Goal: Information Seeking & Learning: Find specific fact

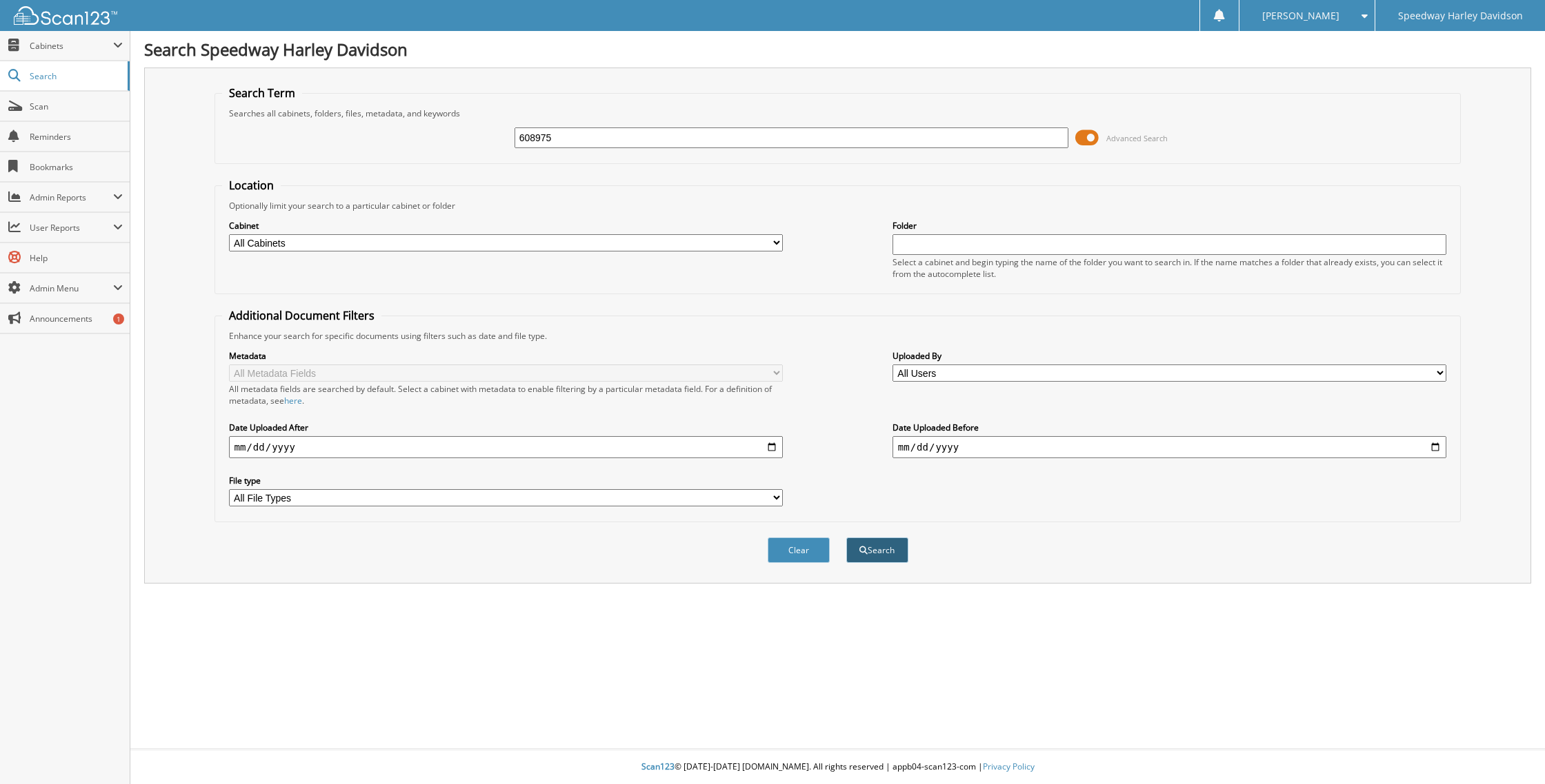
type input "608975"
click at [864, 547] on span "submit" at bounding box center [863, 550] width 8 height 8
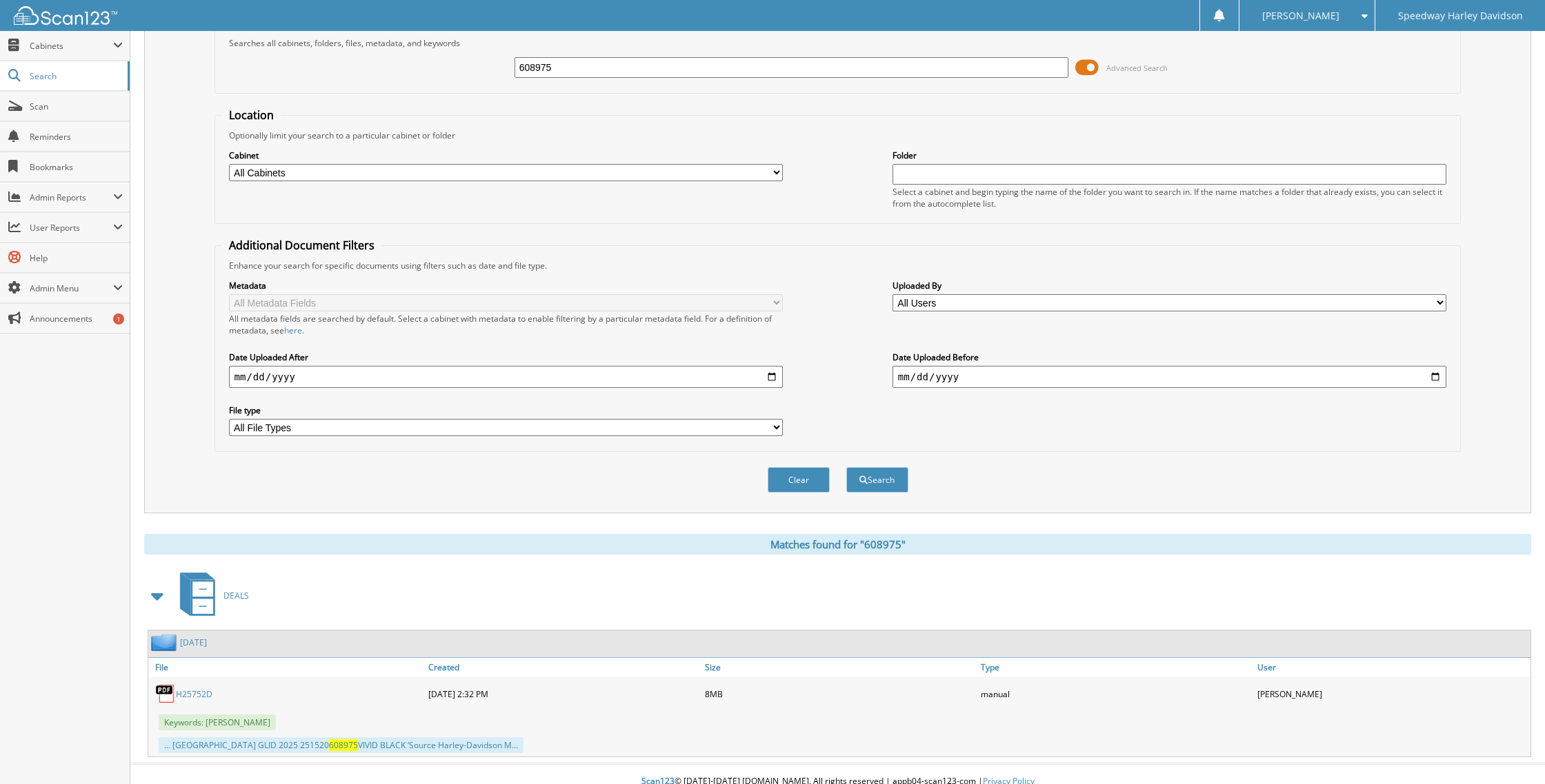
scroll to position [77, 0]
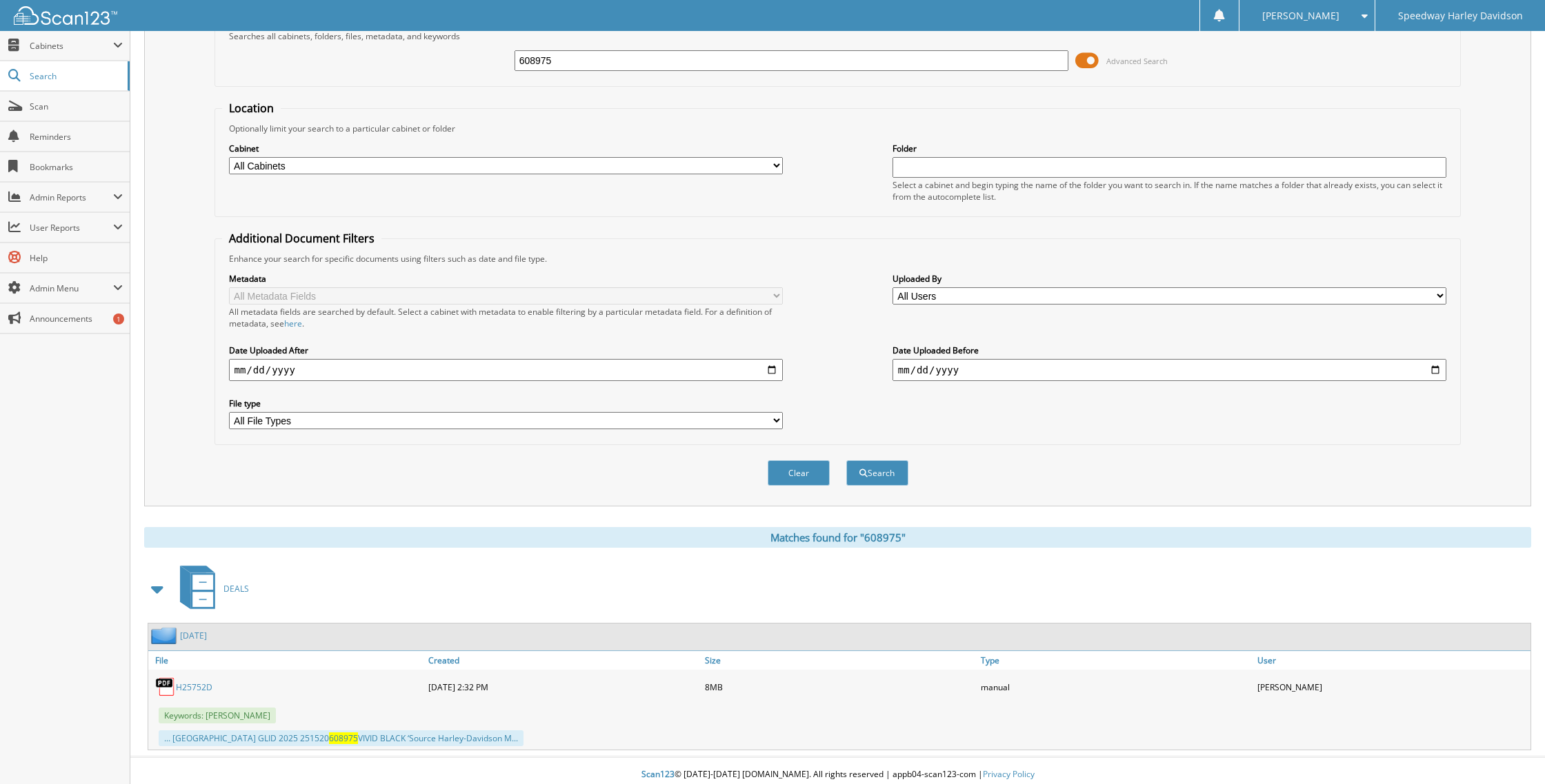
click at [200, 682] on link "H25752D" at bounding box center [194, 687] width 37 height 11
drag, startPoint x: 591, startPoint y: 62, endPoint x: 509, endPoint y: 60, distance: 82.0
click at [509, 60] on div "608975 Advanced Search" at bounding box center [838, 61] width 1232 height 37
type input "702045"
click at [846, 461] on button "Search" at bounding box center [877, 473] width 62 height 25
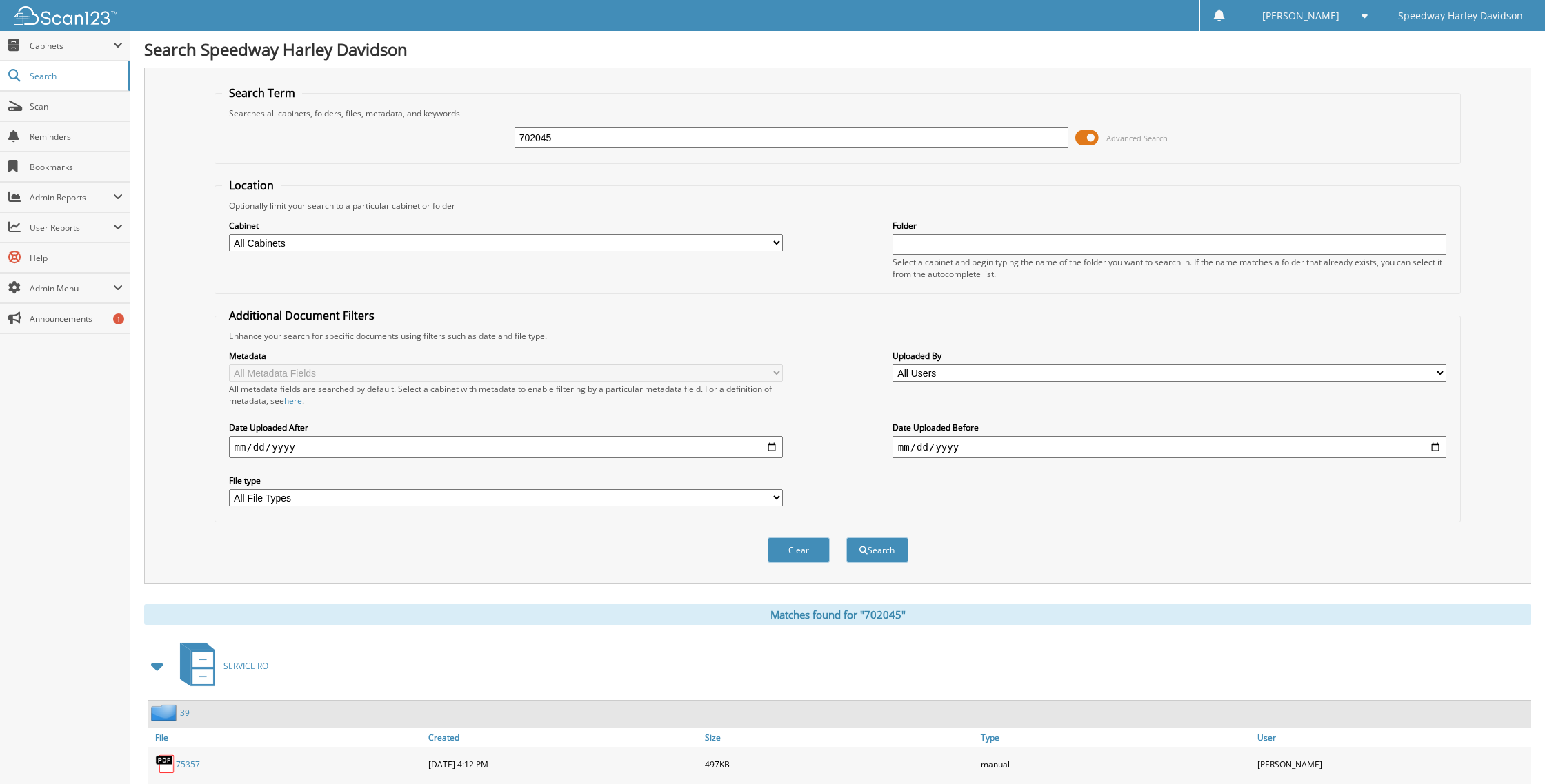
click at [600, 135] on input "702045" at bounding box center [791, 138] width 555 height 21
type input "cestaro"
click at [846, 538] on button "Search" at bounding box center [877, 550] width 62 height 25
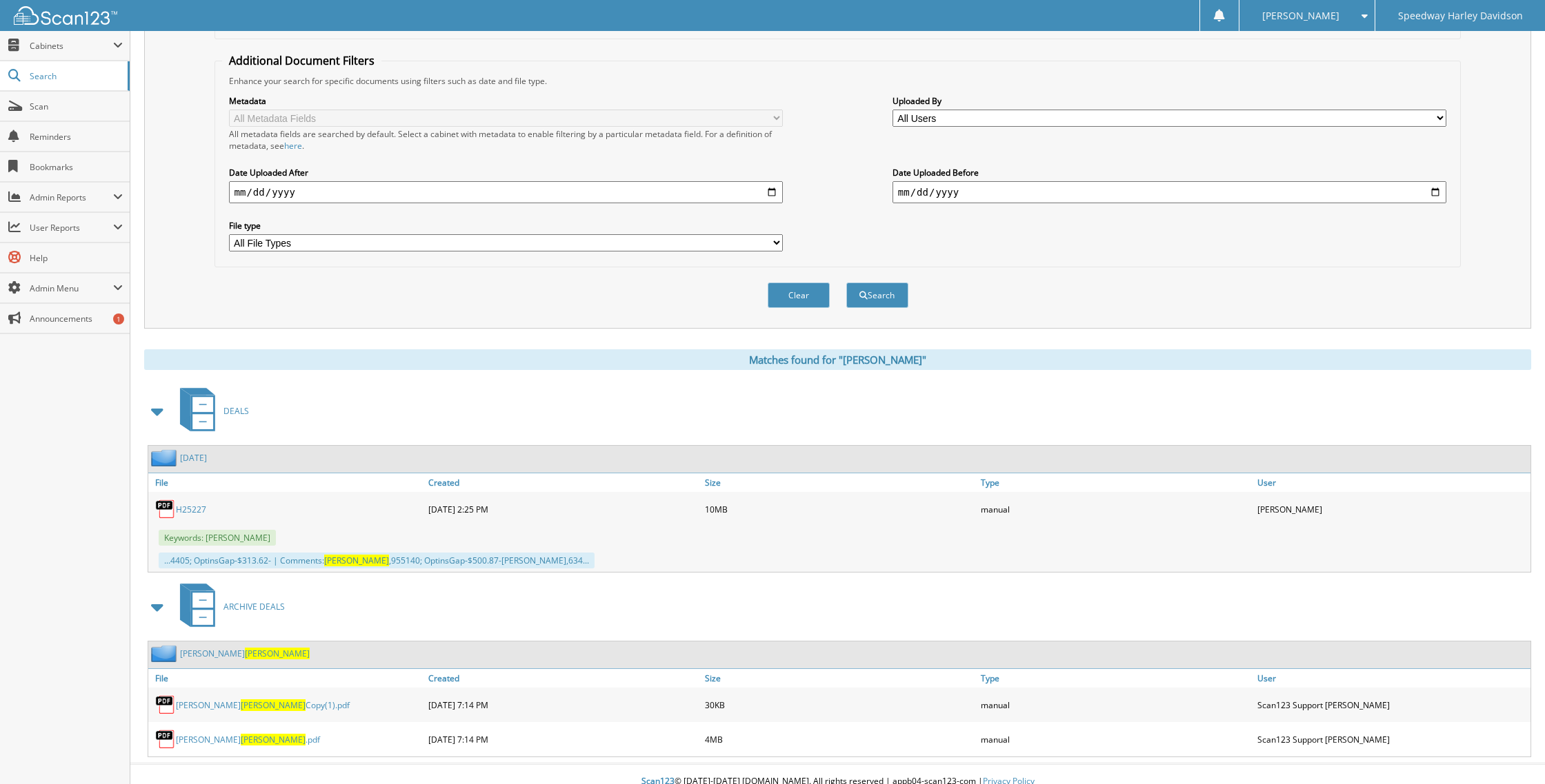
scroll to position [261, 0]
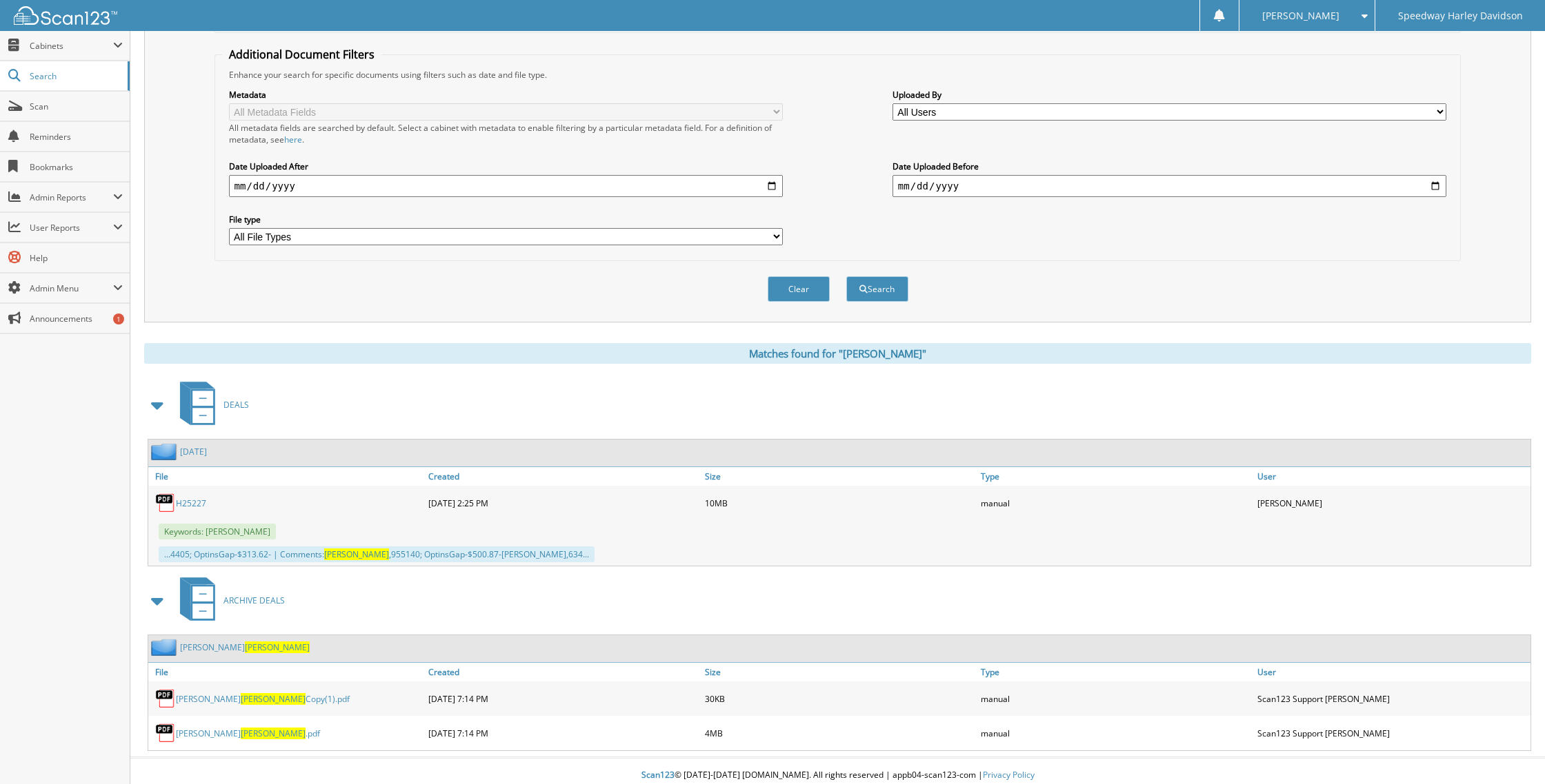
click at [195, 693] on link "GABRIEL CESTARO Copy(1).pdf" at bounding box center [263, 699] width 174 height 11
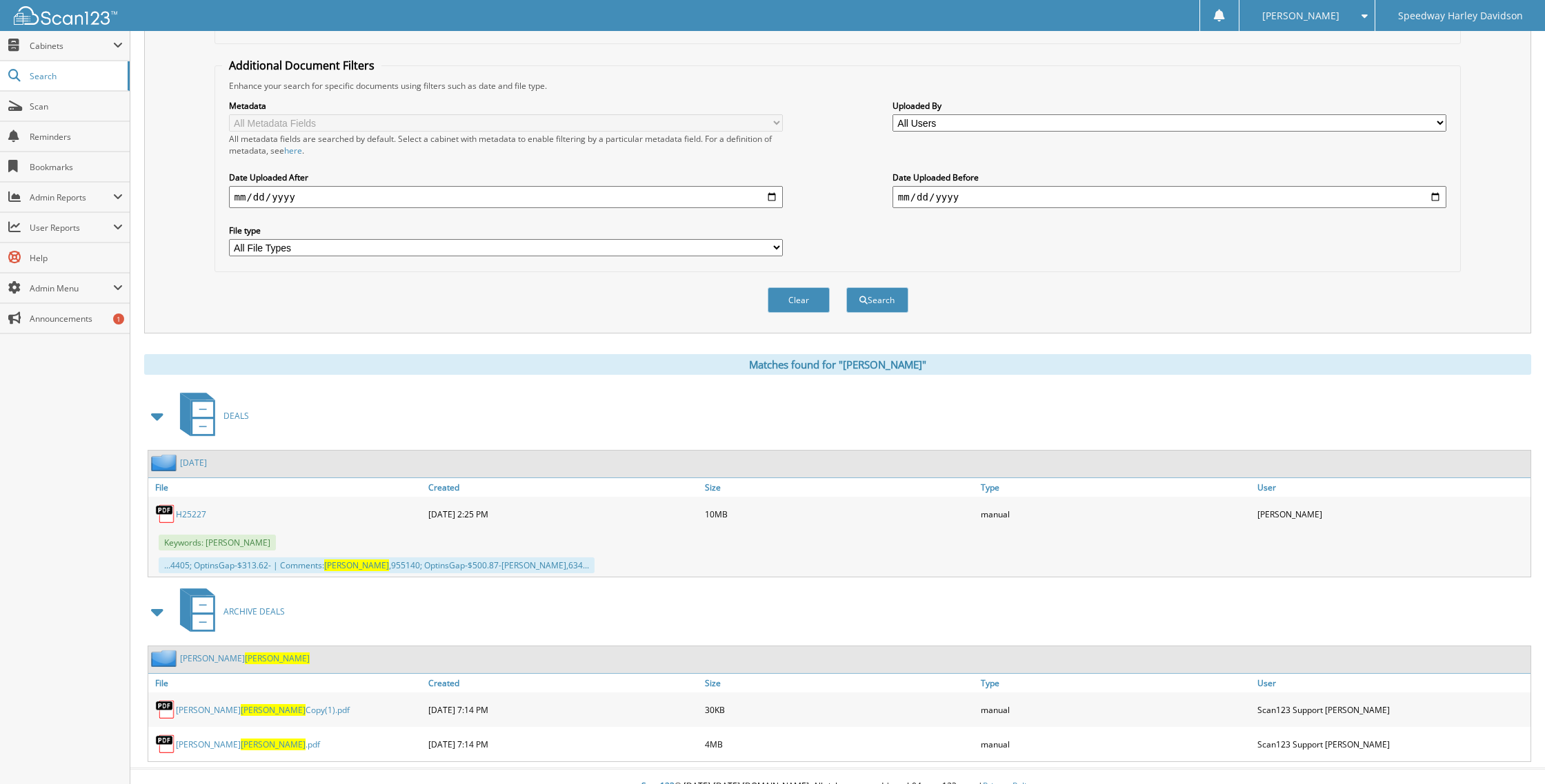
click at [266, 704] on link "GABRIEL CESTARO Copy(1).pdf" at bounding box center [263, 709] width 174 height 11
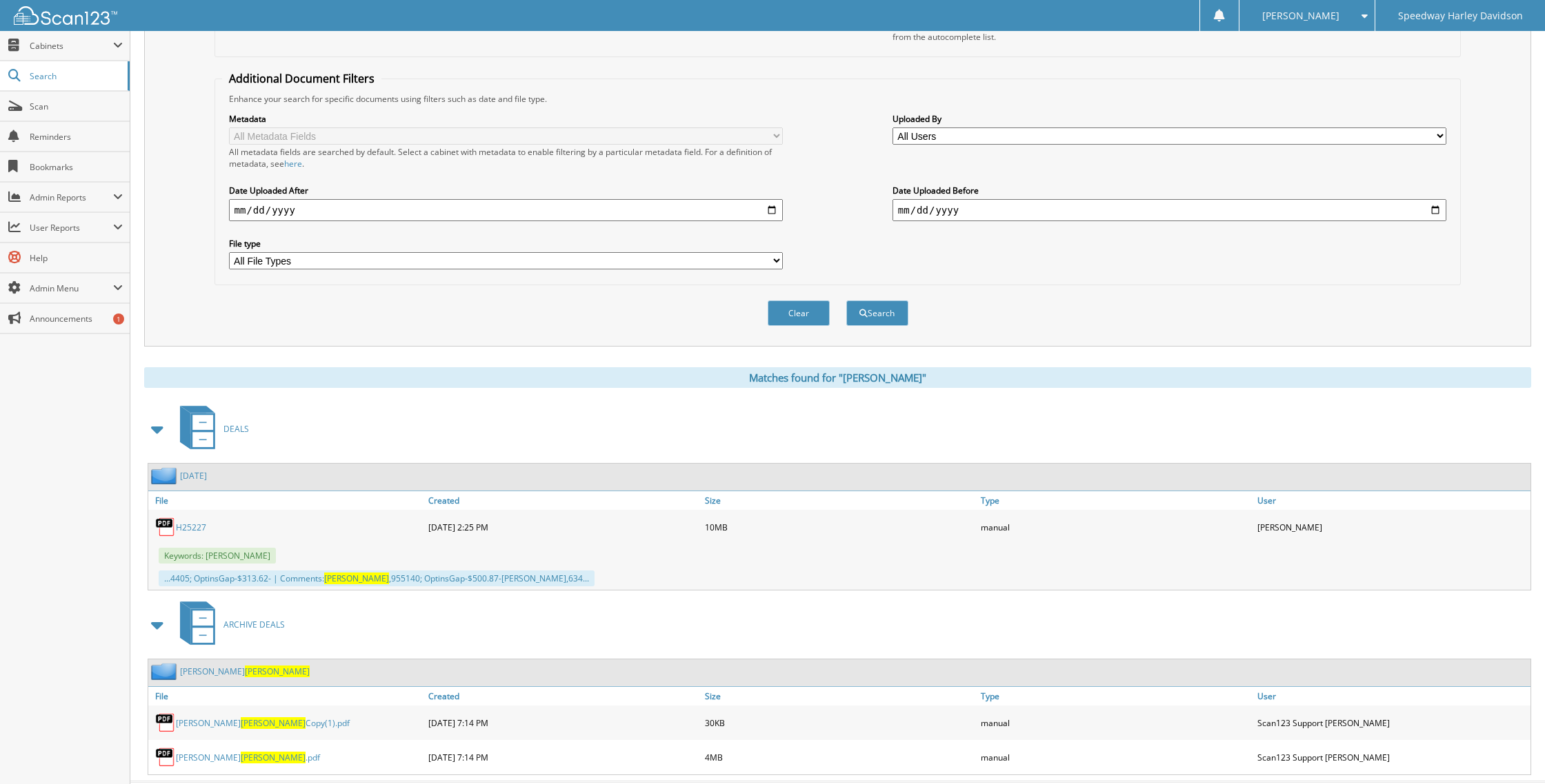
scroll to position [0, 0]
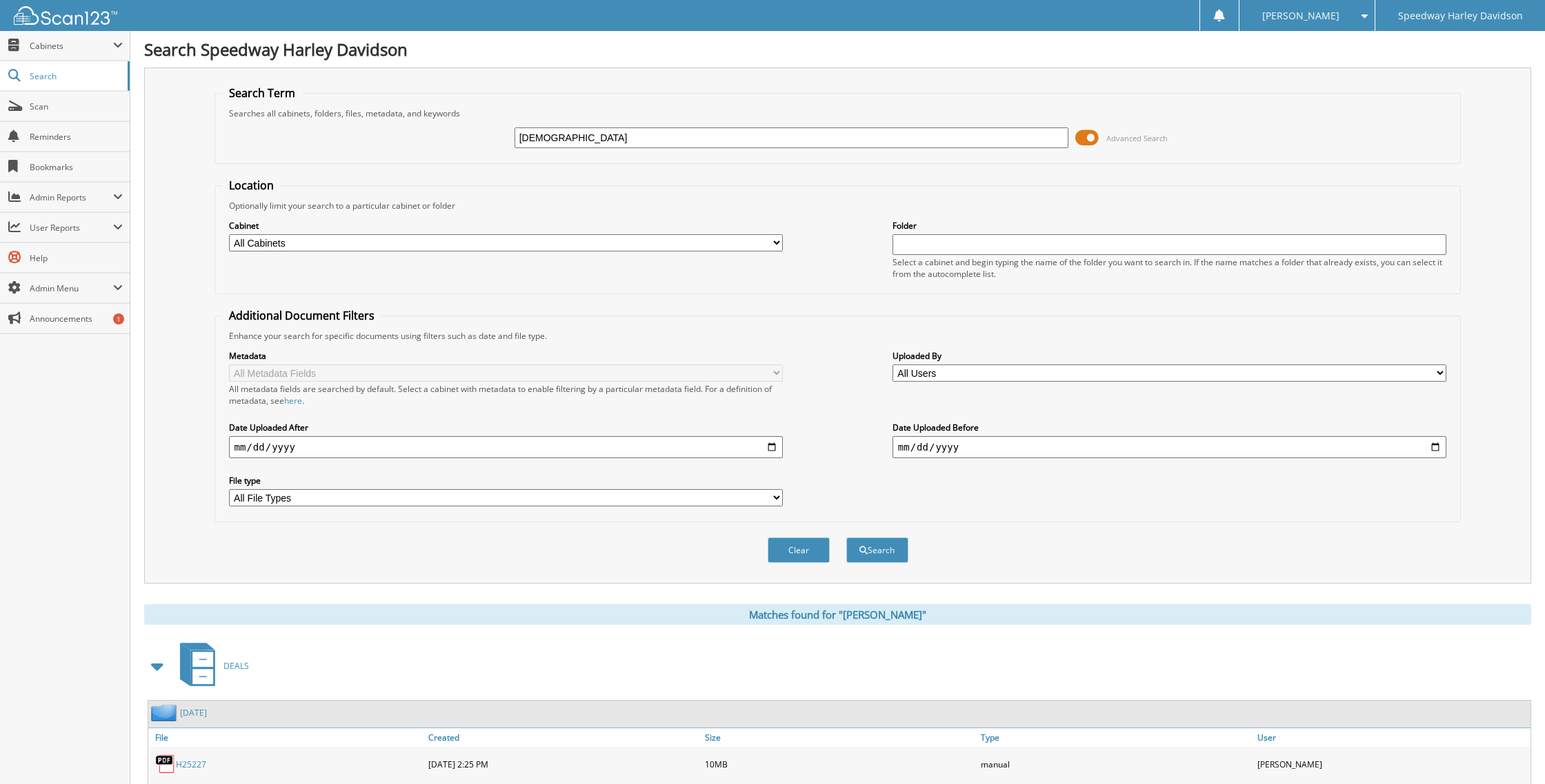
drag, startPoint x: 551, startPoint y: 138, endPoint x: 490, endPoint y: 139, distance: 61.0
click at [490, 139] on div "cestaro Advanced Search" at bounding box center [838, 138] width 1232 height 37
type input "651432"
click at [846, 538] on button "Search" at bounding box center [877, 550] width 62 height 25
drag, startPoint x: 523, startPoint y: 137, endPoint x: 504, endPoint y: 136, distance: 19.0
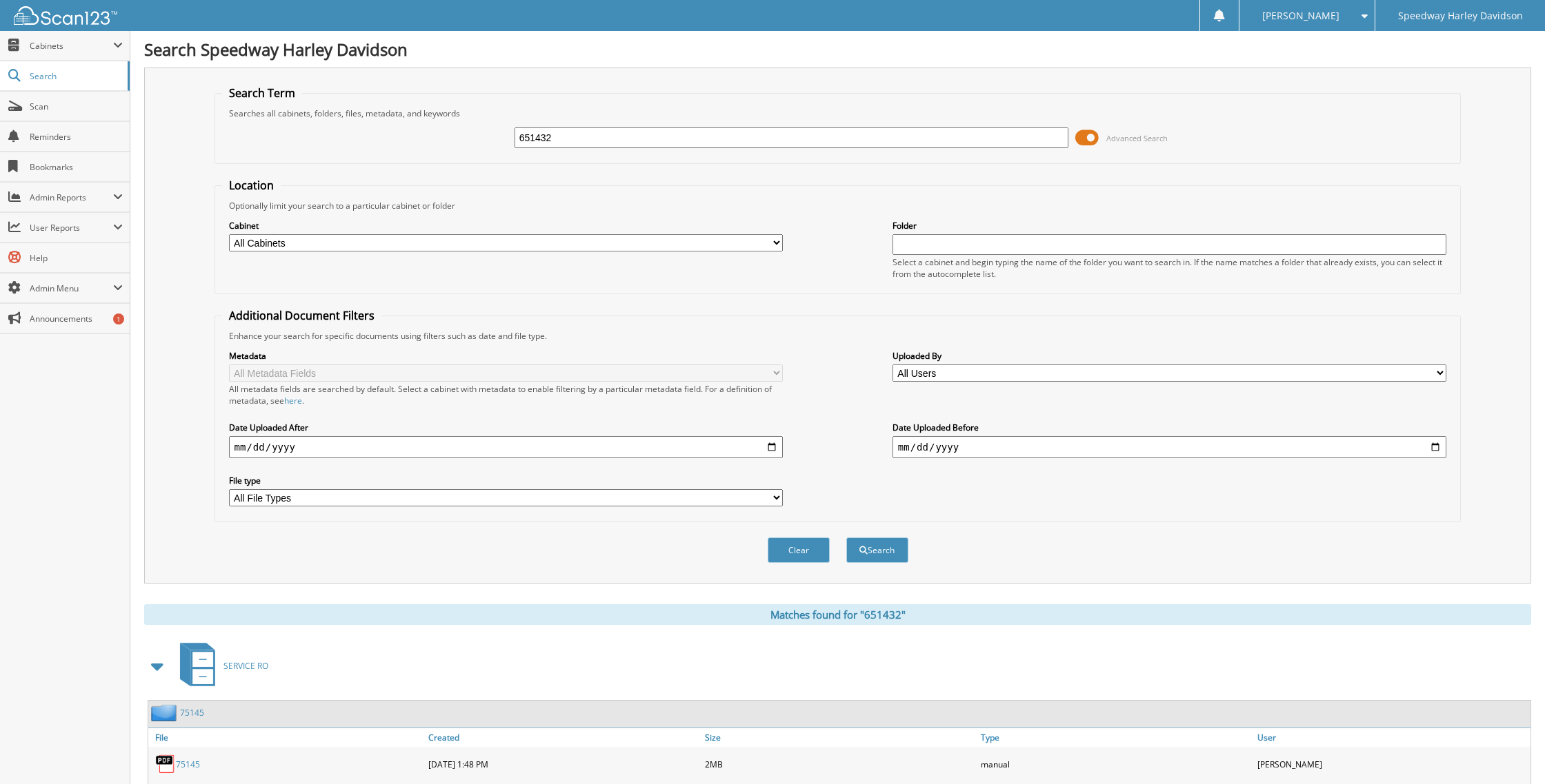
click at [504, 136] on div "651432 Advanced Search" at bounding box center [838, 138] width 1232 height 37
type input "costner"
click at [846, 538] on button "Search" at bounding box center [877, 550] width 62 height 25
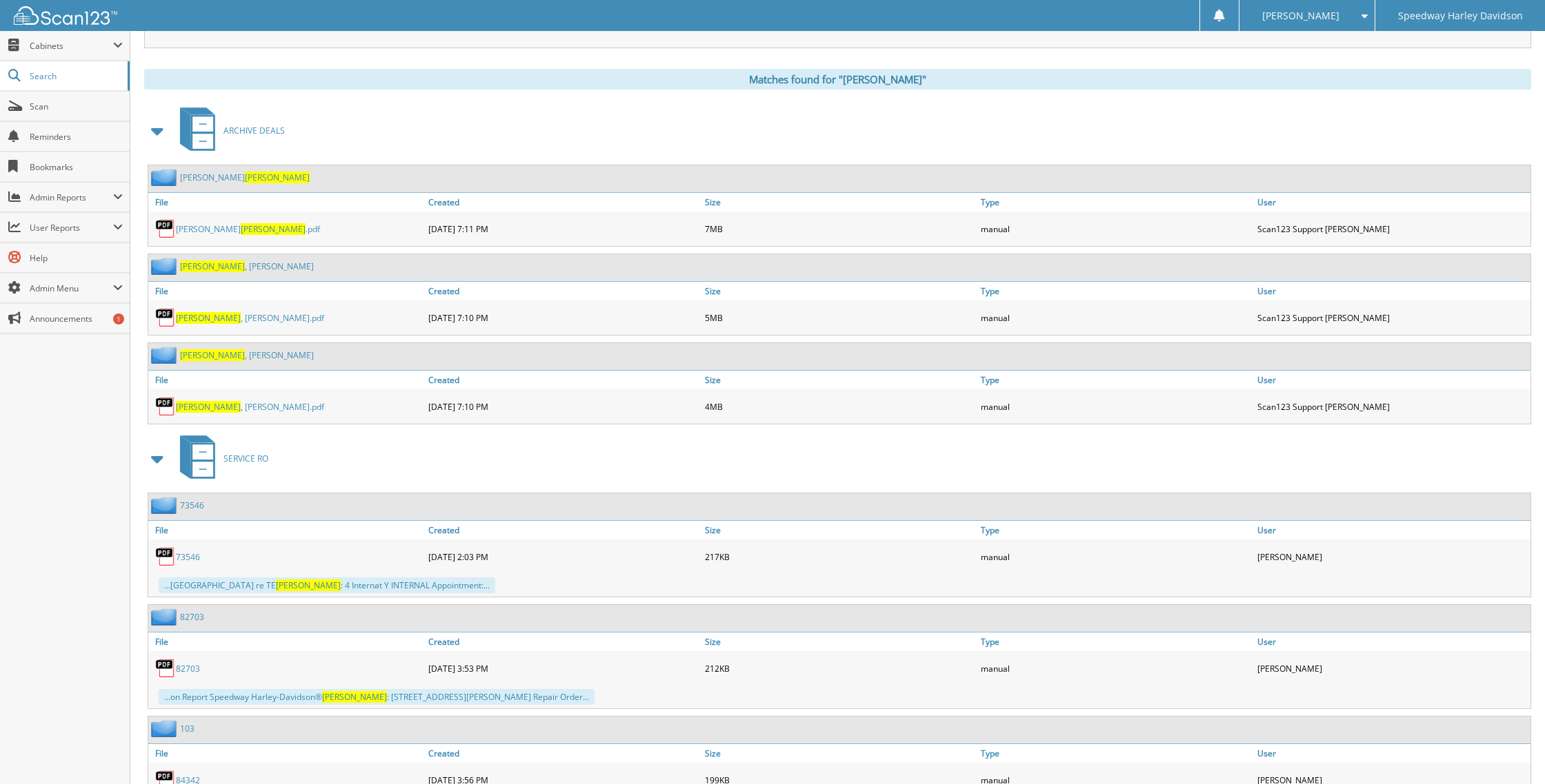
scroll to position [550, 0]
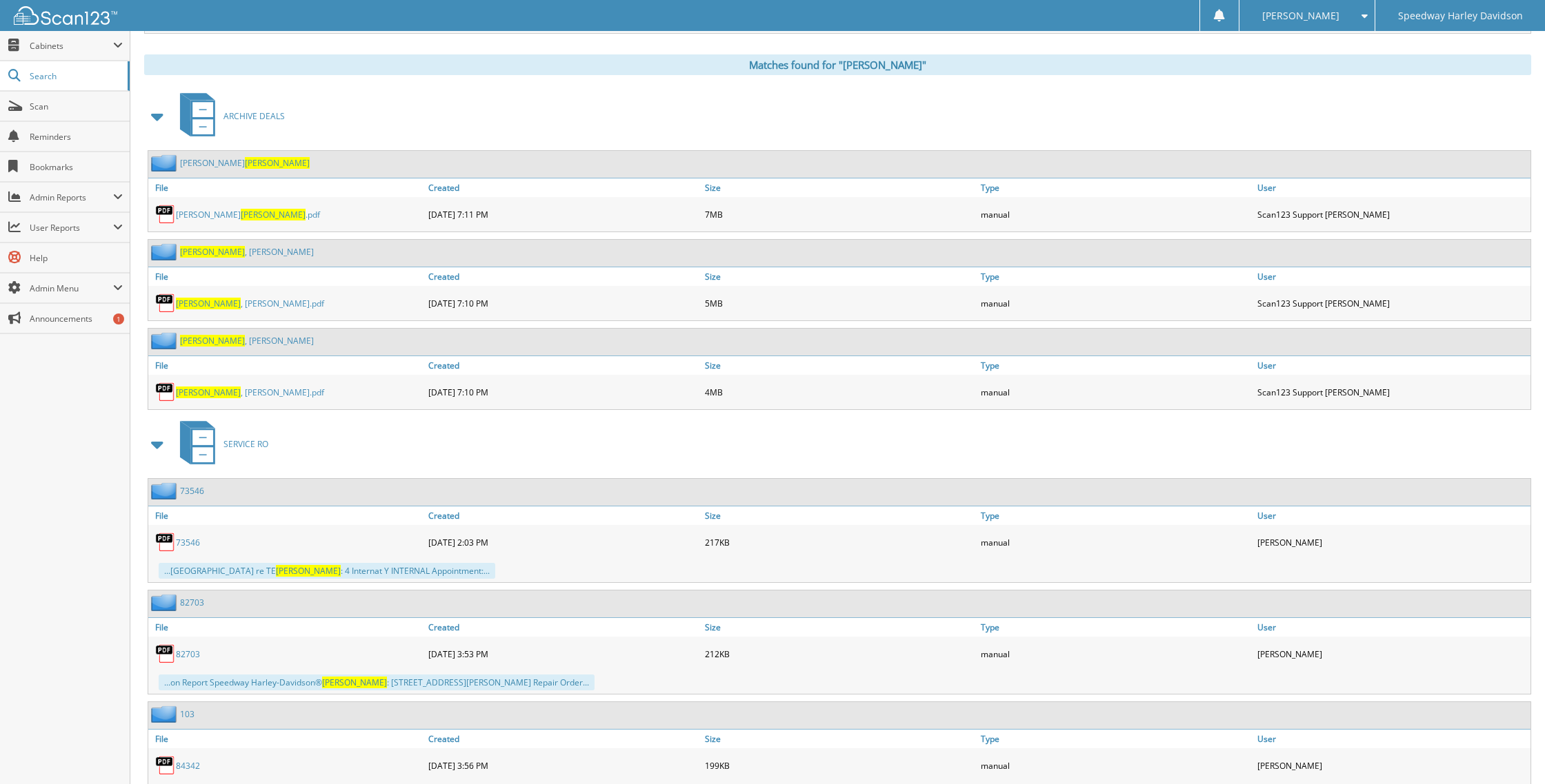
click at [241, 209] on span "COSTNER" at bounding box center [273, 214] width 65 height 11
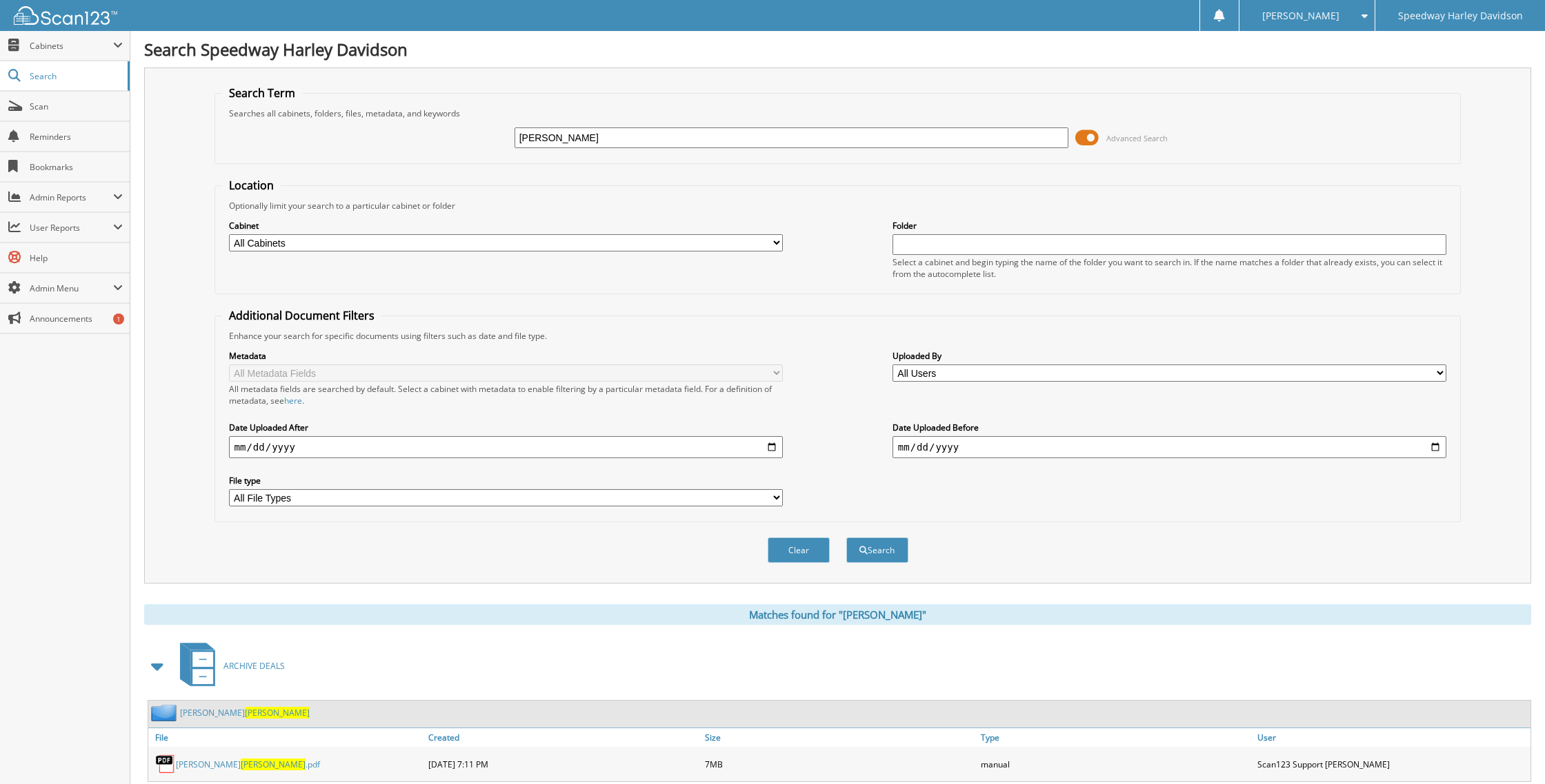
drag, startPoint x: 600, startPoint y: 139, endPoint x: 444, endPoint y: 134, distance: 156.1
click at [444, 134] on div "costner Advanced Search" at bounding box center [838, 138] width 1232 height 37
type input "cowars"
click at [846, 538] on button "Search" at bounding box center [877, 550] width 62 height 25
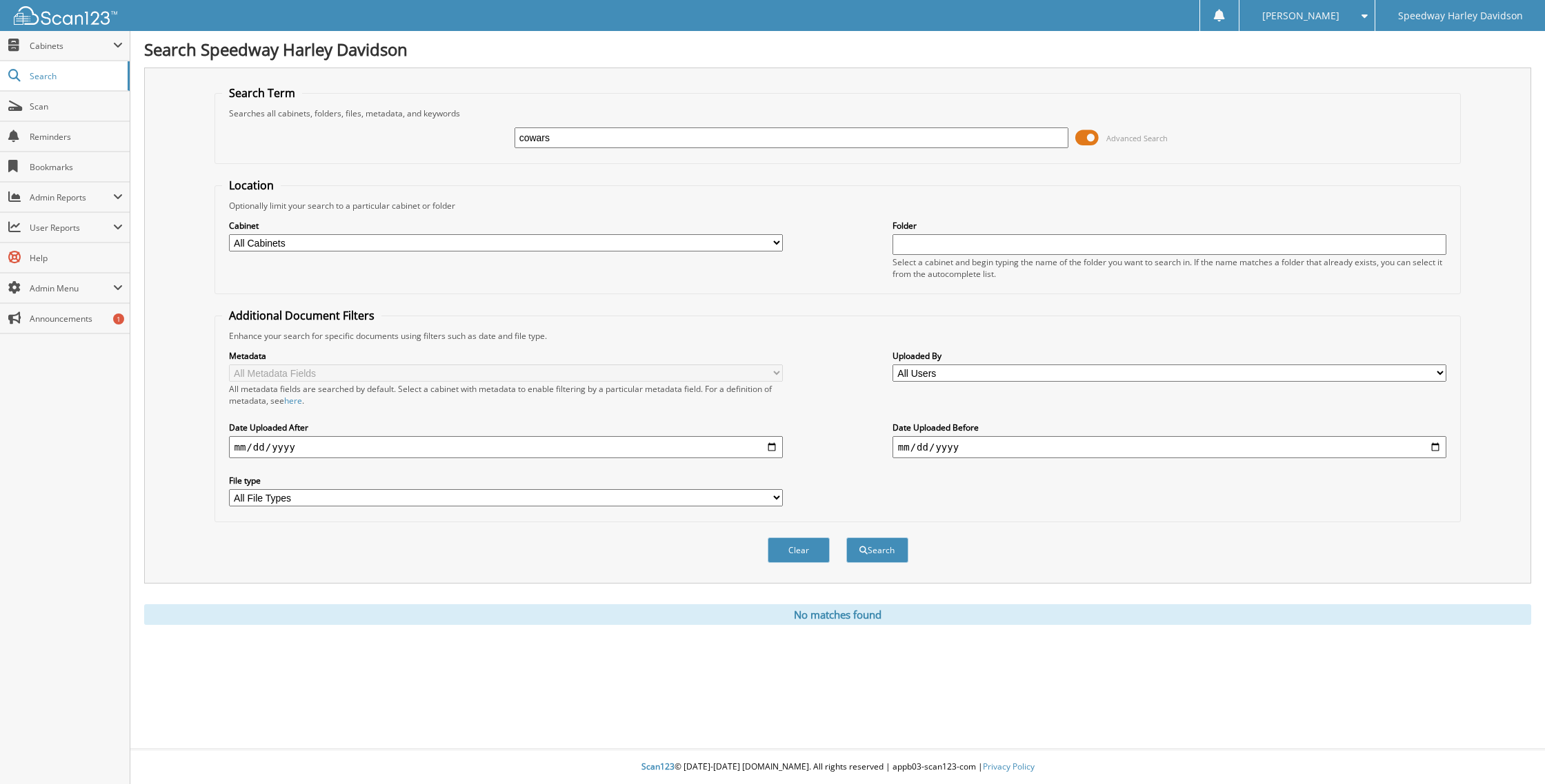
click at [577, 133] on input "cowars" at bounding box center [791, 138] width 555 height 21
type input "coward"
click at [846, 538] on button "Search" at bounding box center [877, 550] width 62 height 25
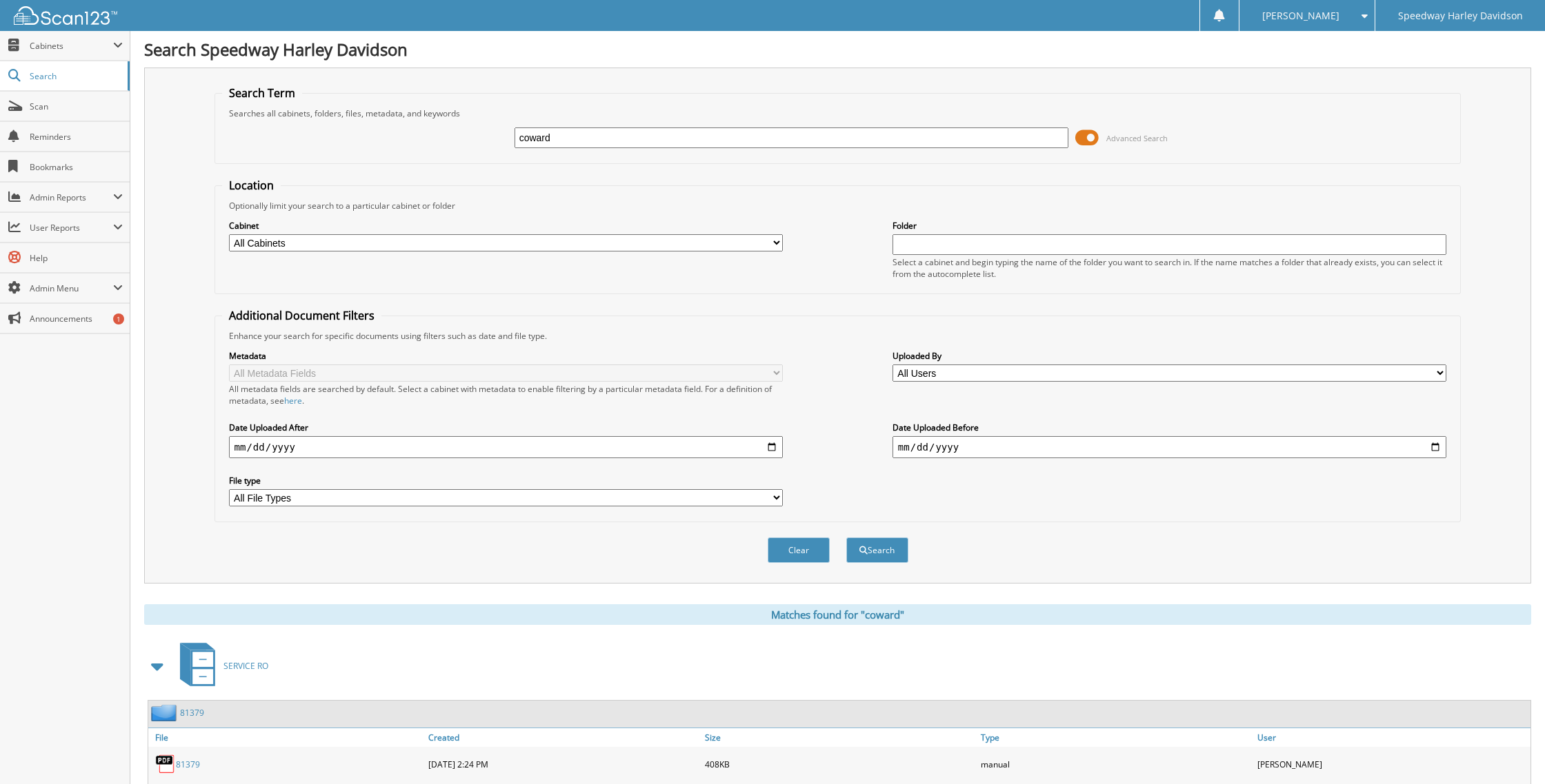
drag, startPoint x: 600, startPoint y: 139, endPoint x: 477, endPoint y: 135, distance: 123.1
click at [477, 135] on div "coward Advanced Search" at bounding box center [838, 138] width 1232 height 37
type input "destin"
click at [846, 538] on button "Search" at bounding box center [877, 550] width 62 height 25
click at [605, 141] on input "destin" at bounding box center [791, 138] width 555 height 21
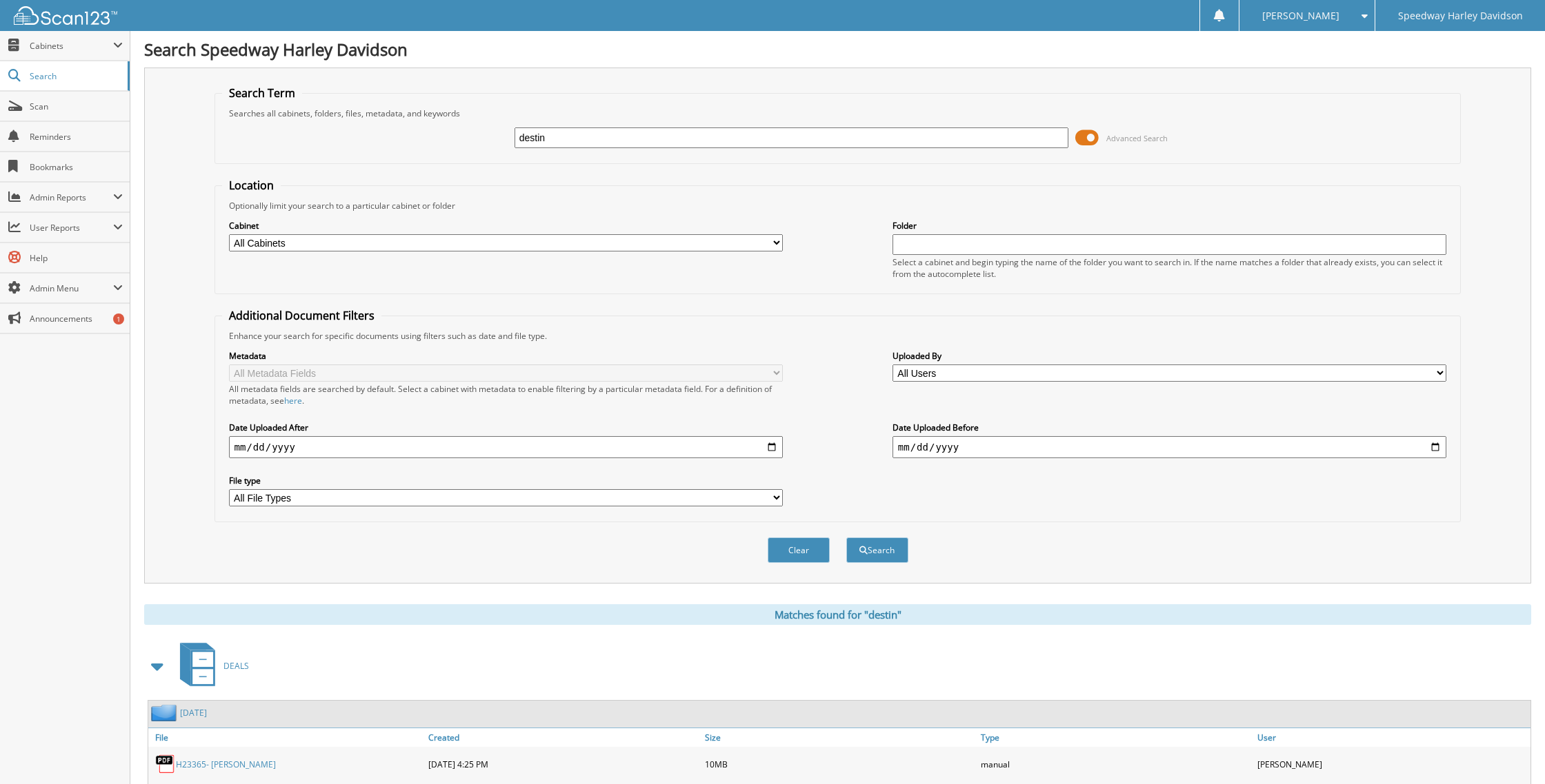
click at [605, 141] on input "destin" at bounding box center [791, 138] width 555 height 21
type input "h"
type input "H22163A"
click at [846, 538] on button "Search" at bounding box center [877, 550] width 62 height 25
